Goal: Information Seeking & Learning: Learn about a topic

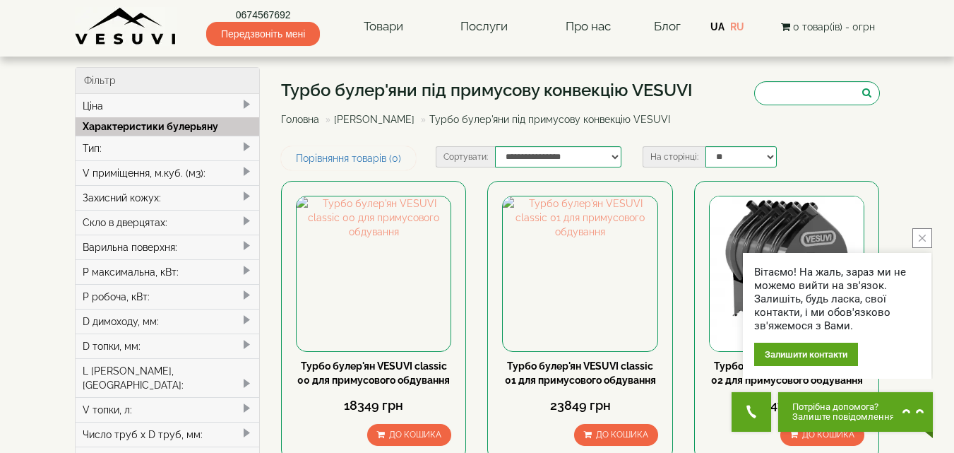
click at [371, 118] on link "[PERSON_NAME]" at bounding box center [374, 119] width 81 height 11
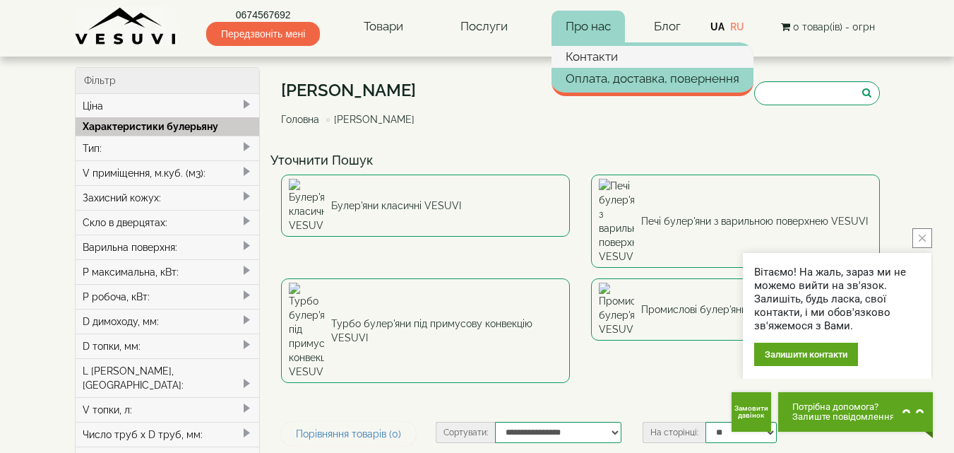
click at [583, 64] on link "Контакти" at bounding box center [653, 56] width 202 height 21
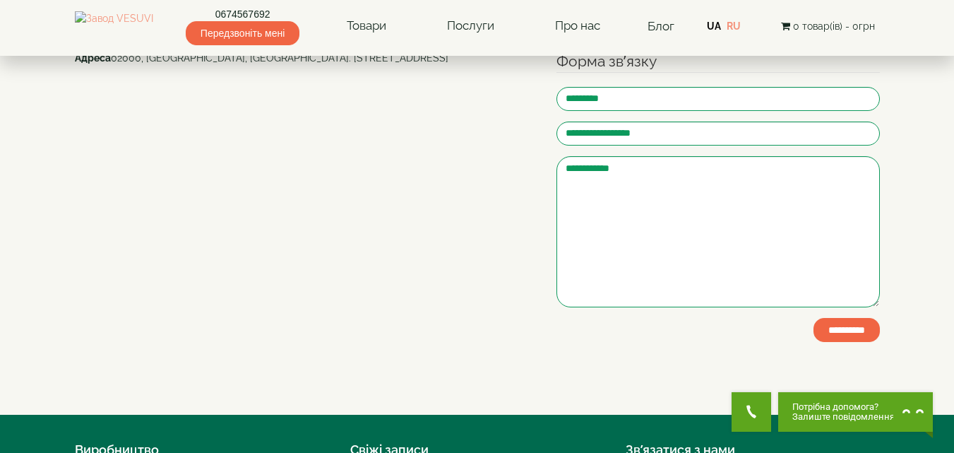
scroll to position [418, 0]
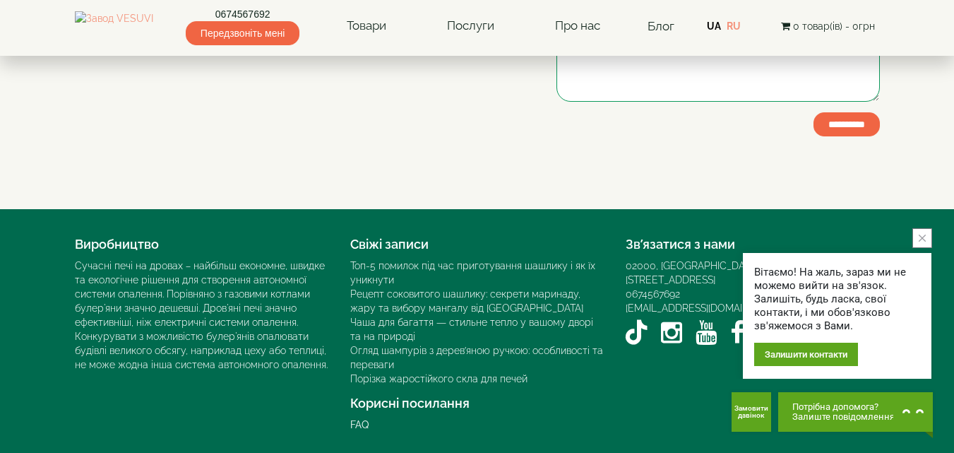
click at [927, 235] on button "close button" at bounding box center [923, 238] width 20 height 20
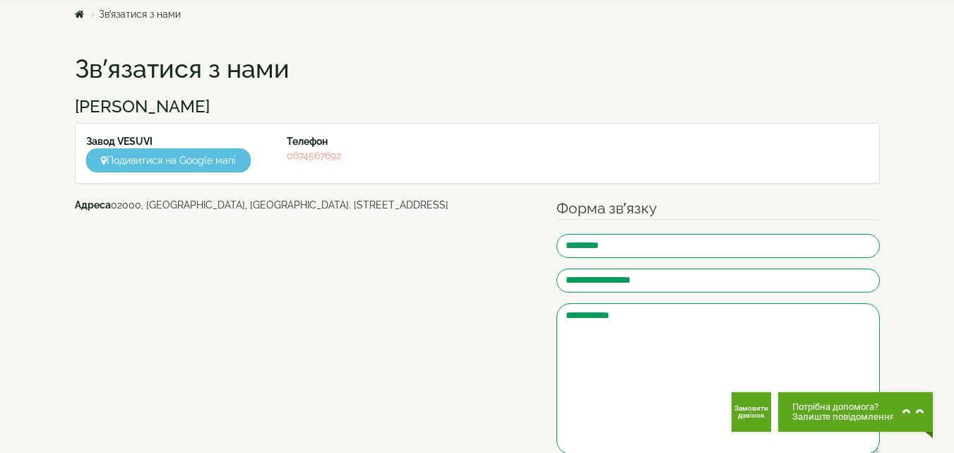
scroll to position [0, 0]
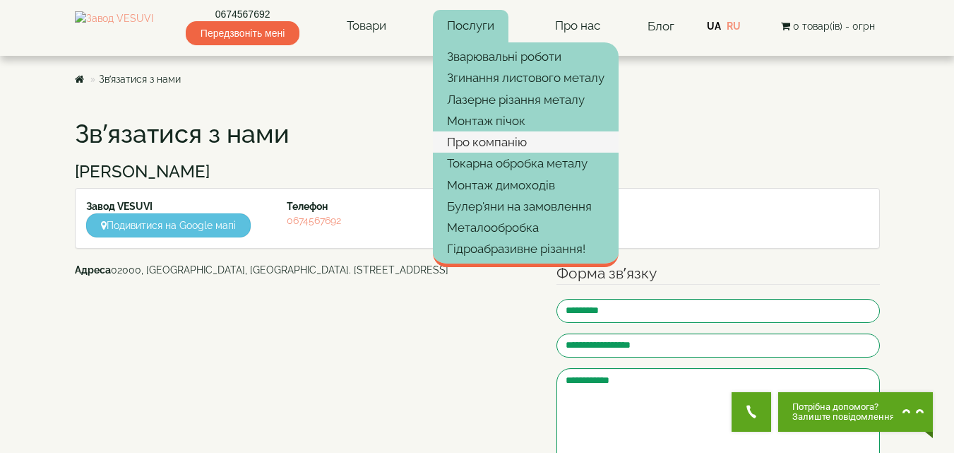
click at [511, 146] on link "Про компанію" at bounding box center [526, 141] width 186 height 21
